Goal: Complete application form: Complete application form

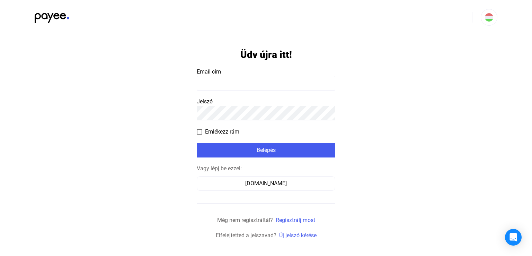
click at [244, 82] on input at bounding box center [266, 83] width 139 height 15
click at [209, 61] on form "Üdv újra itt! Email cím Jelszó Emlékezz rám Belépés Vagy lépj be ezzel: [DOMAIN…" at bounding box center [266, 137] width 139 height 205
click at [217, 86] on input at bounding box center [266, 83] width 139 height 15
click at [212, 84] on input at bounding box center [266, 83] width 139 height 15
type input "**********"
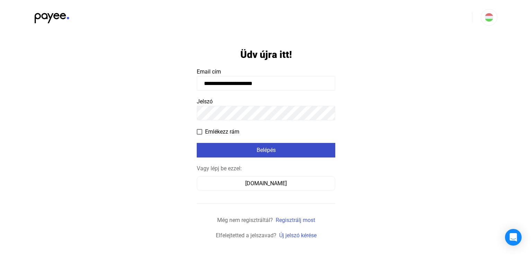
click at [255, 155] on button "Belépés" at bounding box center [266, 150] width 139 height 15
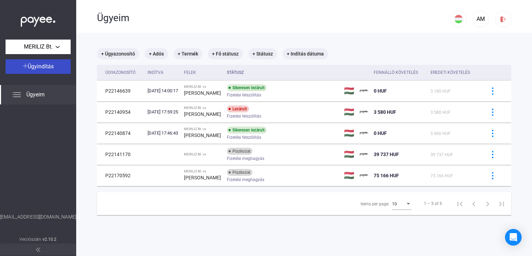
click at [50, 67] on span "Ügyindítás" at bounding box center [41, 66] width 26 height 7
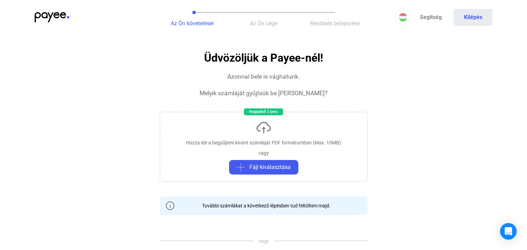
click at [57, 14] on img at bounding box center [52, 17] width 35 height 10
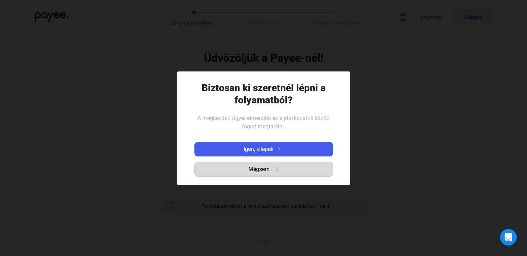
click at [258, 171] on span "Mégsem" at bounding box center [259, 169] width 21 height 8
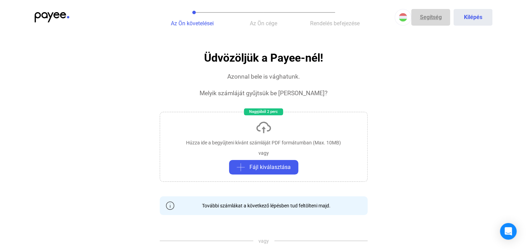
click at [435, 19] on link "Segítség" at bounding box center [430, 17] width 39 height 17
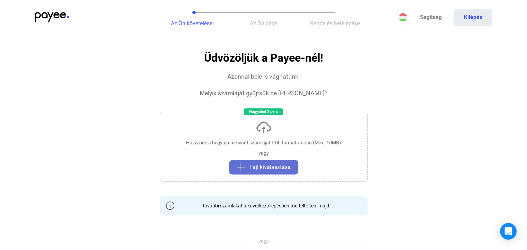
click at [288, 162] on button "Fájl kiválasztása" at bounding box center [263, 167] width 69 height 15
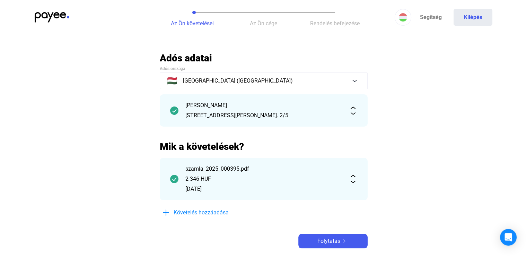
click at [356, 180] on img at bounding box center [353, 179] width 8 height 8
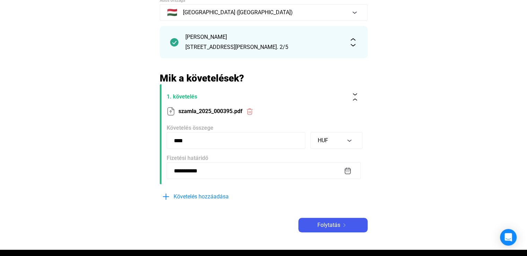
scroll to position [69, 0]
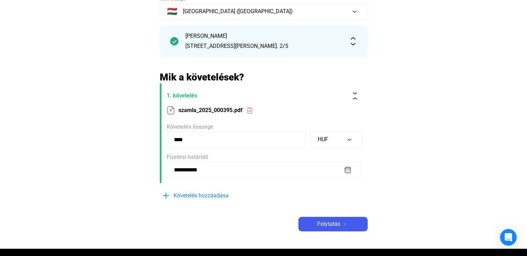
drag, startPoint x: 191, startPoint y: 141, endPoint x: 153, endPoint y: 140, distance: 38.1
click at [154, 140] on main "**********" at bounding box center [263, 116] width 527 height 266
type input "****"
click at [130, 137] on main "**********" at bounding box center [263, 116] width 527 height 266
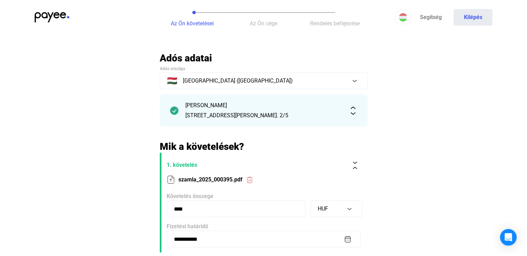
click at [353, 112] on img at bounding box center [353, 110] width 8 height 8
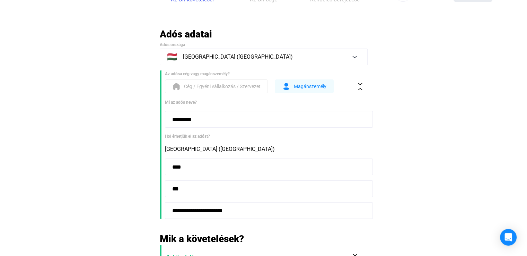
scroll to position [35, 0]
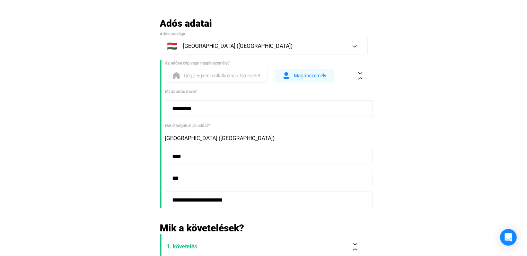
click at [300, 75] on span "Magánszemély" at bounding box center [310, 75] width 33 height 8
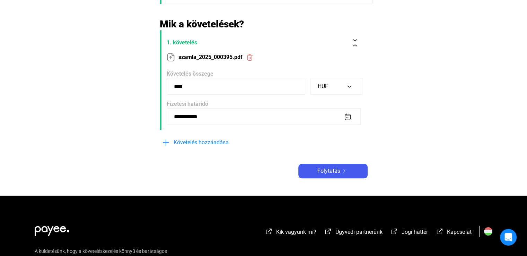
scroll to position [243, 0]
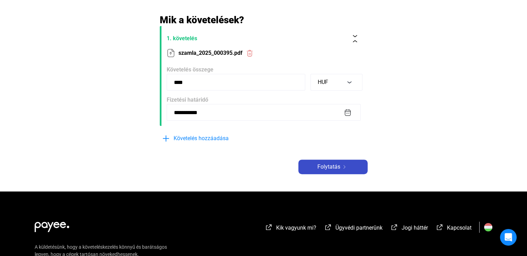
click at [345, 164] on div "Folytatás" at bounding box center [333, 167] width 65 height 8
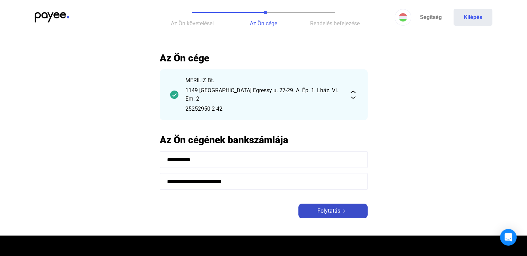
click at [329, 207] on span "Folytatás" at bounding box center [329, 211] width 23 height 8
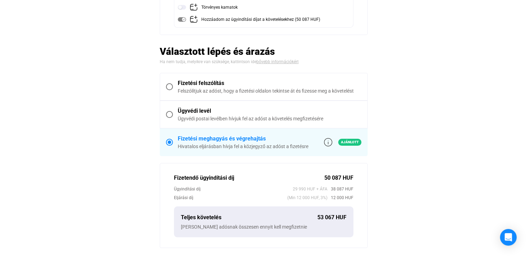
scroll to position [173, 0]
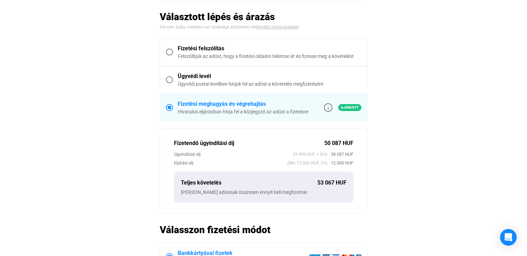
click at [87, 96] on main "Automatikusan mentve Összegzés Hitelező MERILIZ Bt. Adós [PERSON_NAME] Követelé…" at bounding box center [263, 124] width 527 height 490
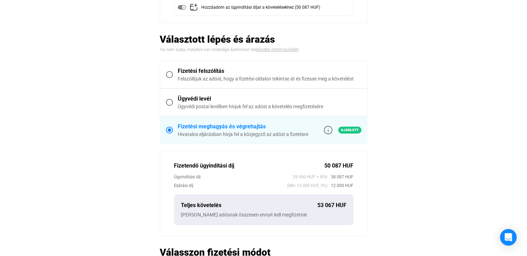
scroll to position [139, 0]
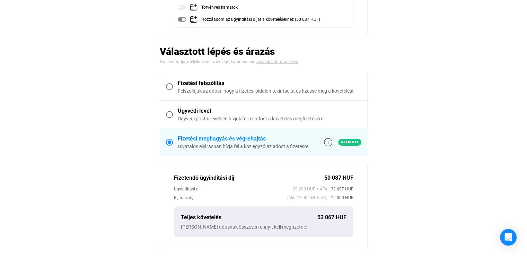
click at [169, 87] on span at bounding box center [169, 86] width 7 height 7
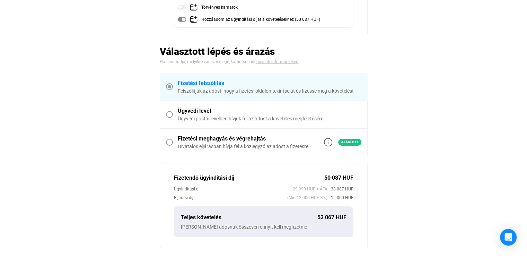
click at [171, 113] on span at bounding box center [169, 114] width 7 height 7
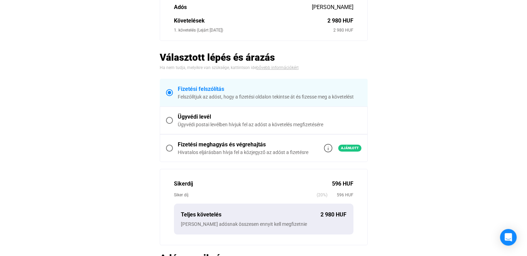
scroll to position [85, 0]
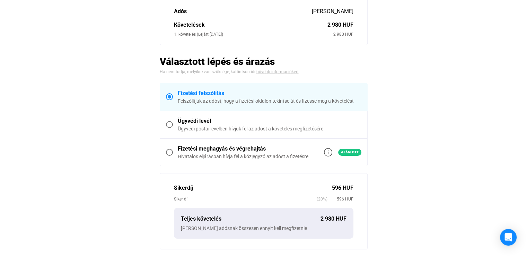
click at [97, 93] on main "Automatikusan mentve Összegzés Hitelező MERILIZ Bt. Adós [PERSON_NAME] Követelé…" at bounding box center [263, 169] width 527 height 405
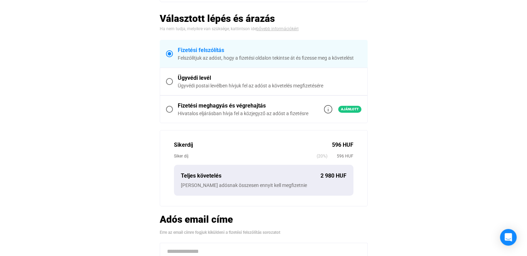
scroll to position [139, 0]
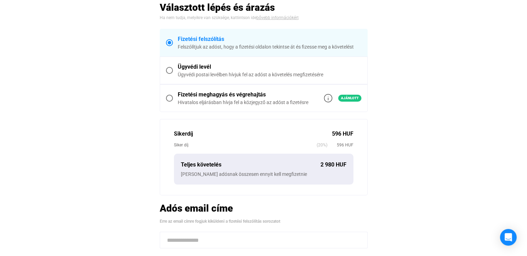
click at [167, 97] on span at bounding box center [169, 98] width 7 height 7
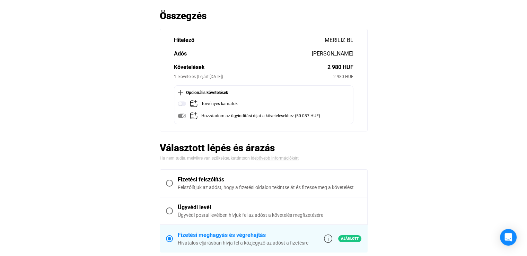
scroll to position [0, 0]
